Goal: Information Seeking & Learning: Find specific fact

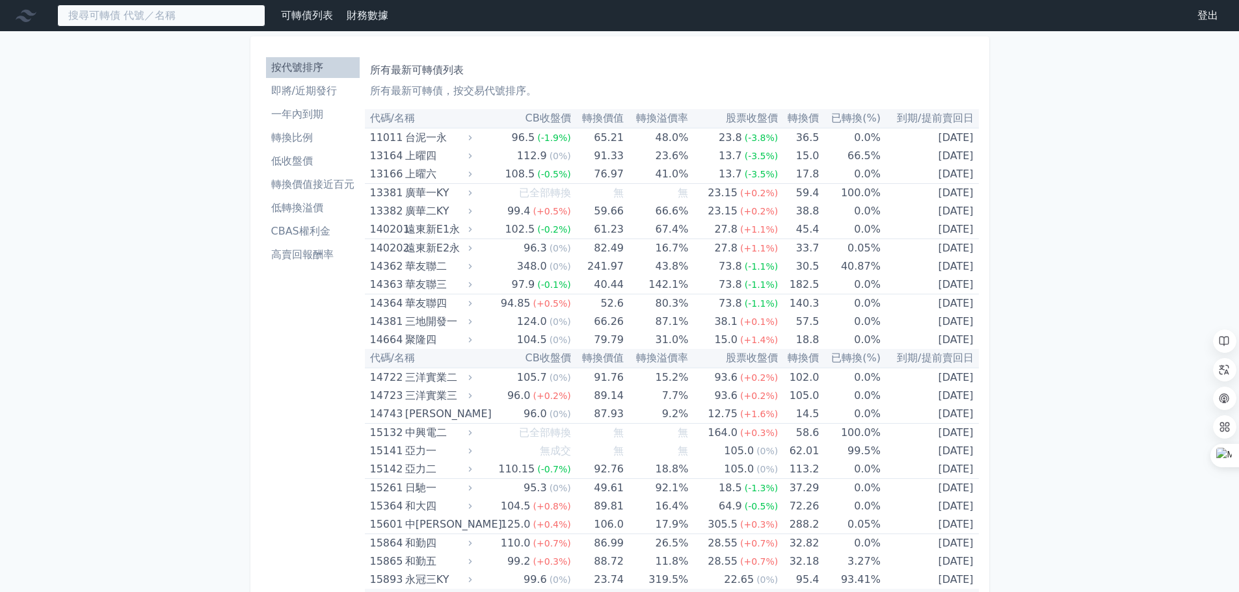
click at [139, 13] on input at bounding box center [161, 16] width 208 height 22
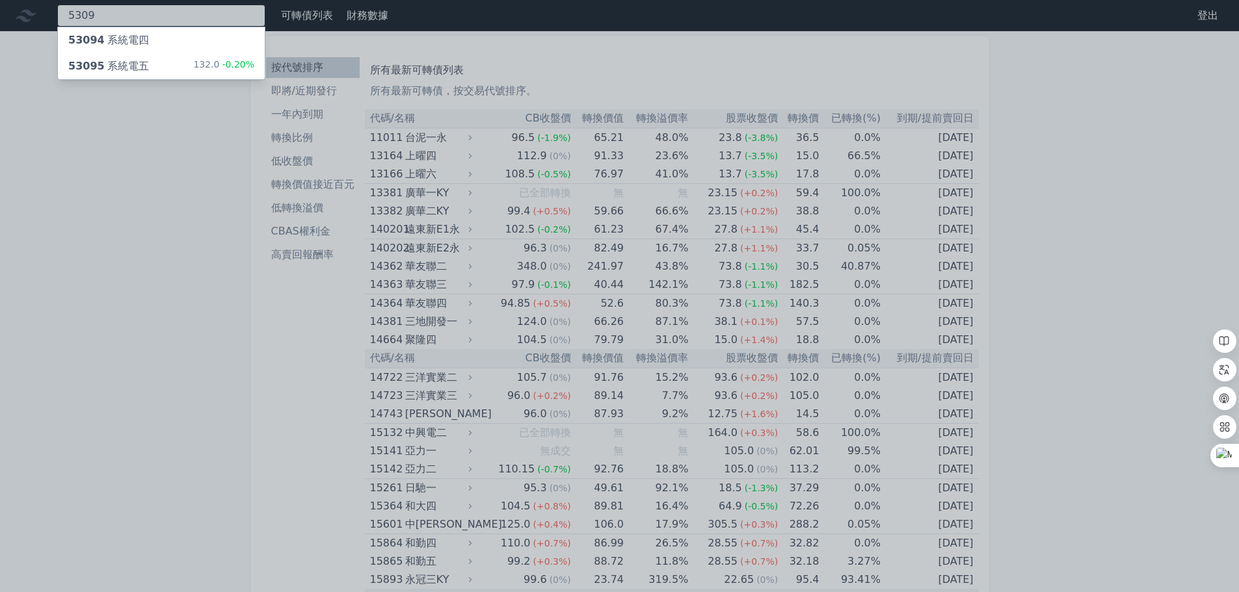
type input "5309"
click at [99, 57] on div "53095 系統電五 132.0 -0.20%" at bounding box center [161, 66] width 207 height 26
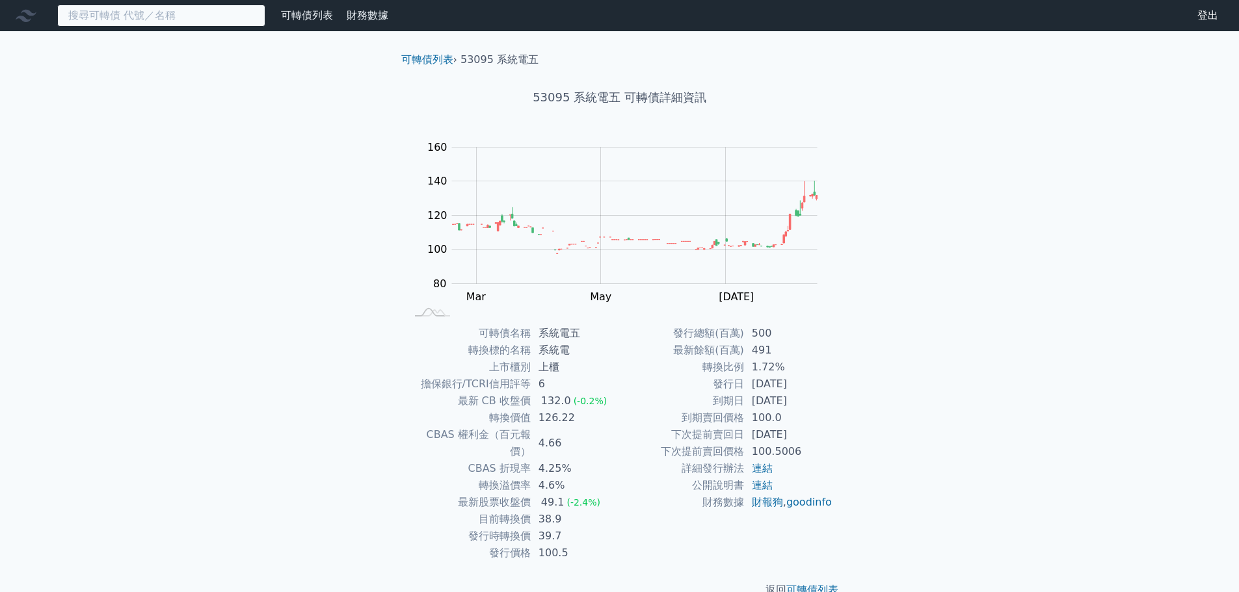
click at [70, 19] on input at bounding box center [161, 16] width 208 height 22
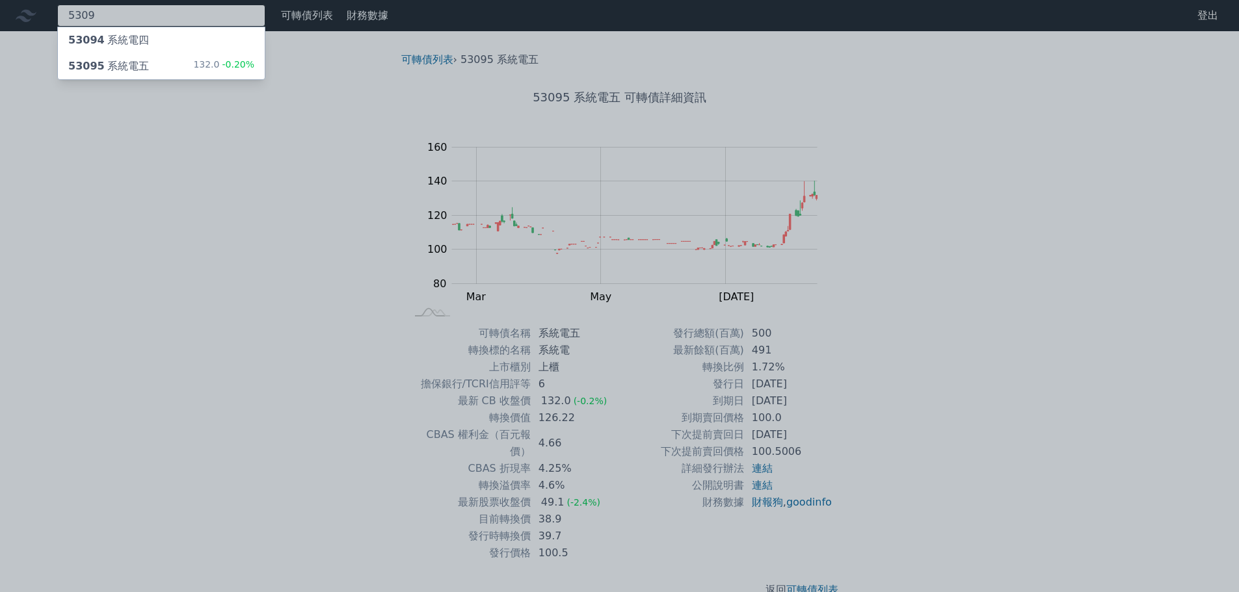
type input "5309"
click at [145, 41] on div "53094 系統電四" at bounding box center [161, 40] width 207 height 26
